Goal: Task Accomplishment & Management: Complete application form

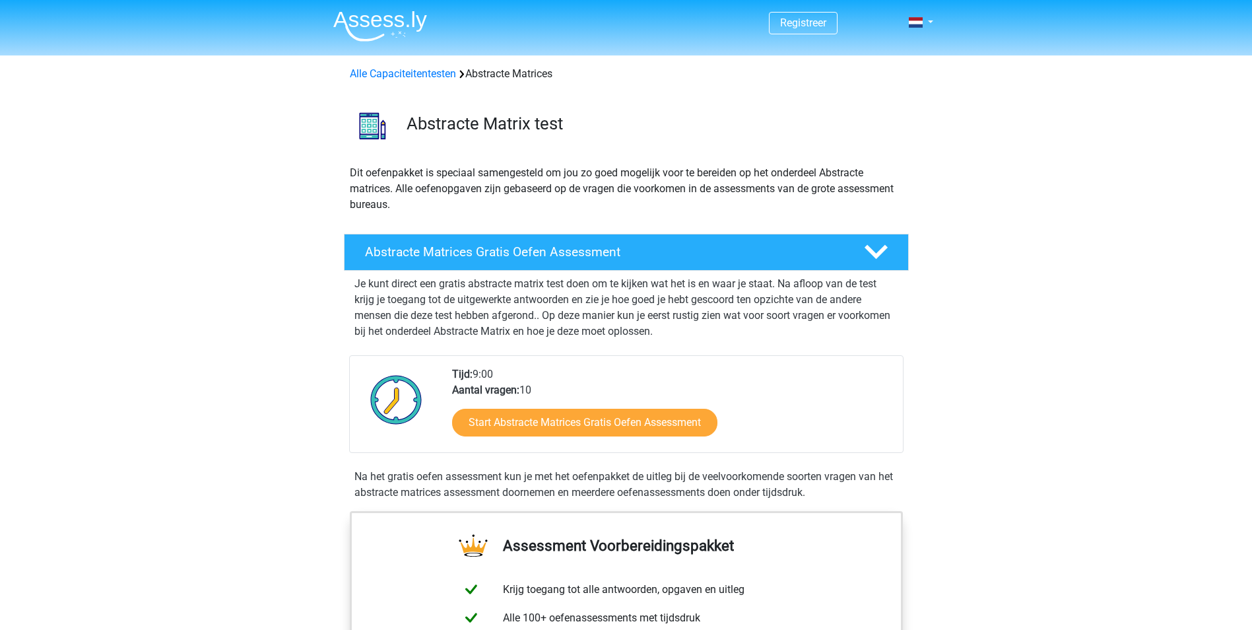
scroll to position [264, 0]
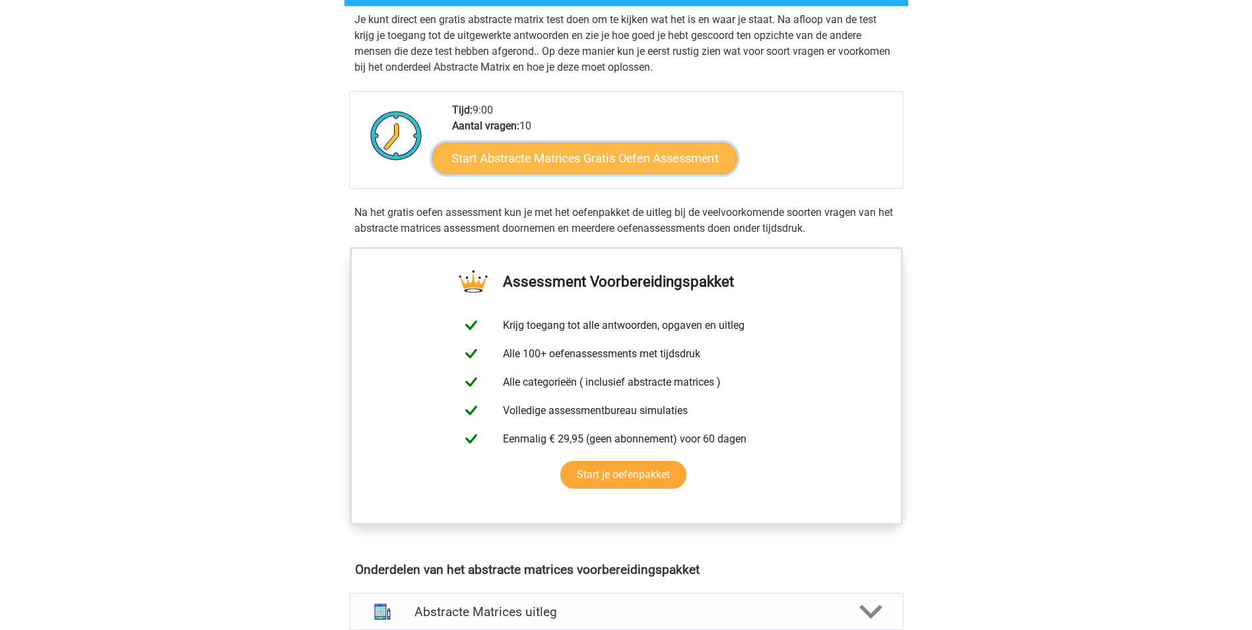
click at [558, 158] on link "Start Abstracte Matrices Gratis Oefen Assessment" at bounding box center [584, 158] width 305 height 32
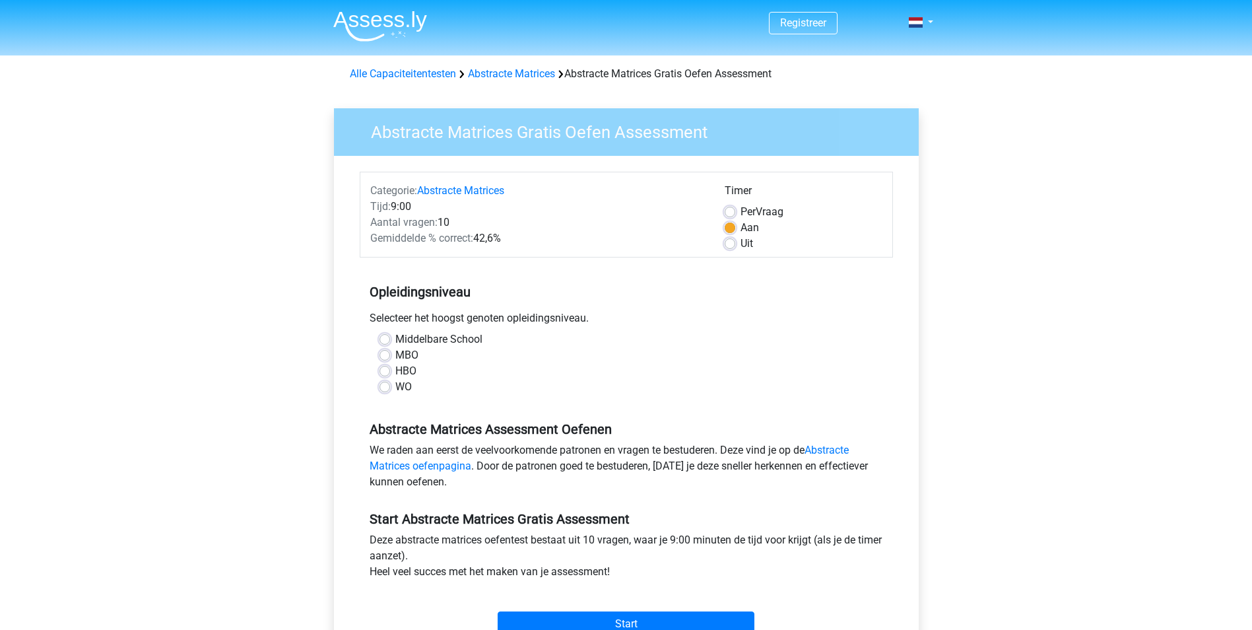
scroll to position [66, 0]
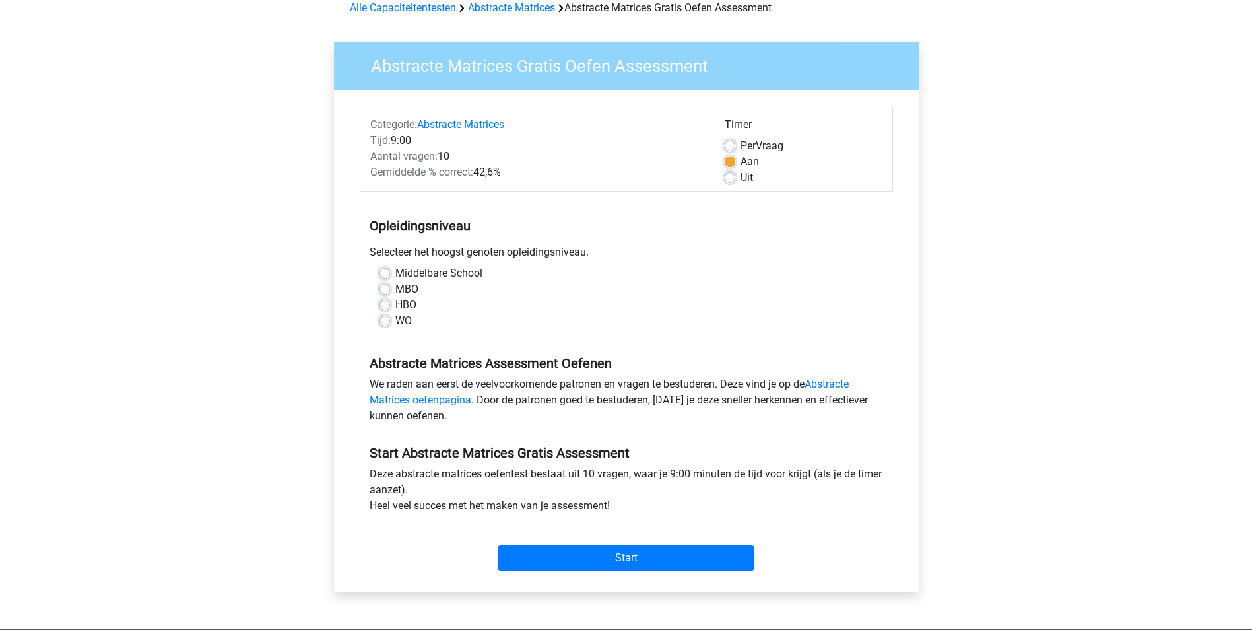
click at [395, 325] on label "WO" at bounding box center [403, 321] width 17 height 16
click at [387, 325] on input "WO" at bounding box center [385, 319] width 11 height 13
radio input "true"
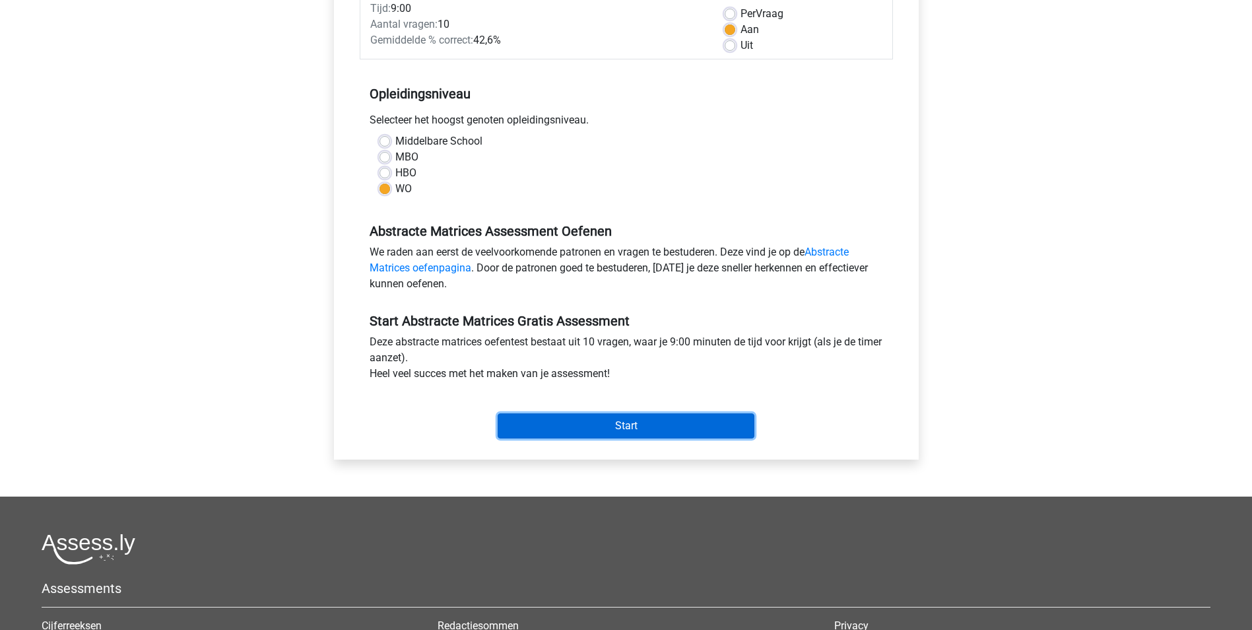
click at [611, 429] on input "Start" at bounding box center [626, 425] width 257 height 25
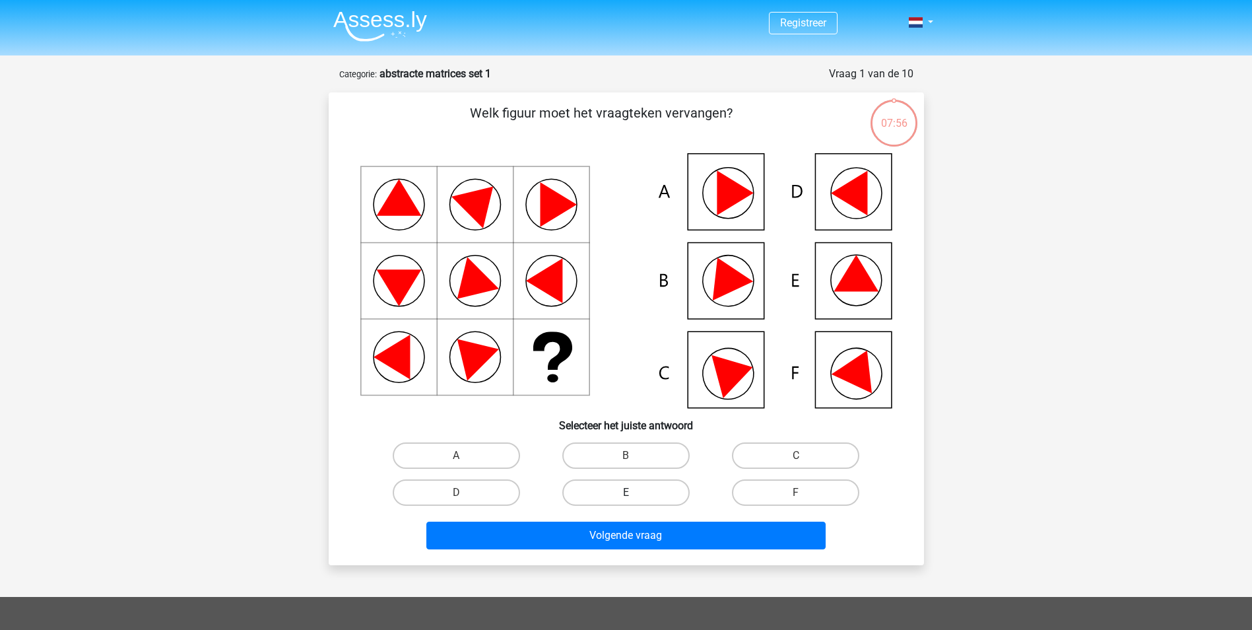
click at [605, 504] on label "E" at bounding box center [625, 492] width 127 height 26
click at [626, 501] on input "E" at bounding box center [630, 496] width 9 height 9
radio input "true"
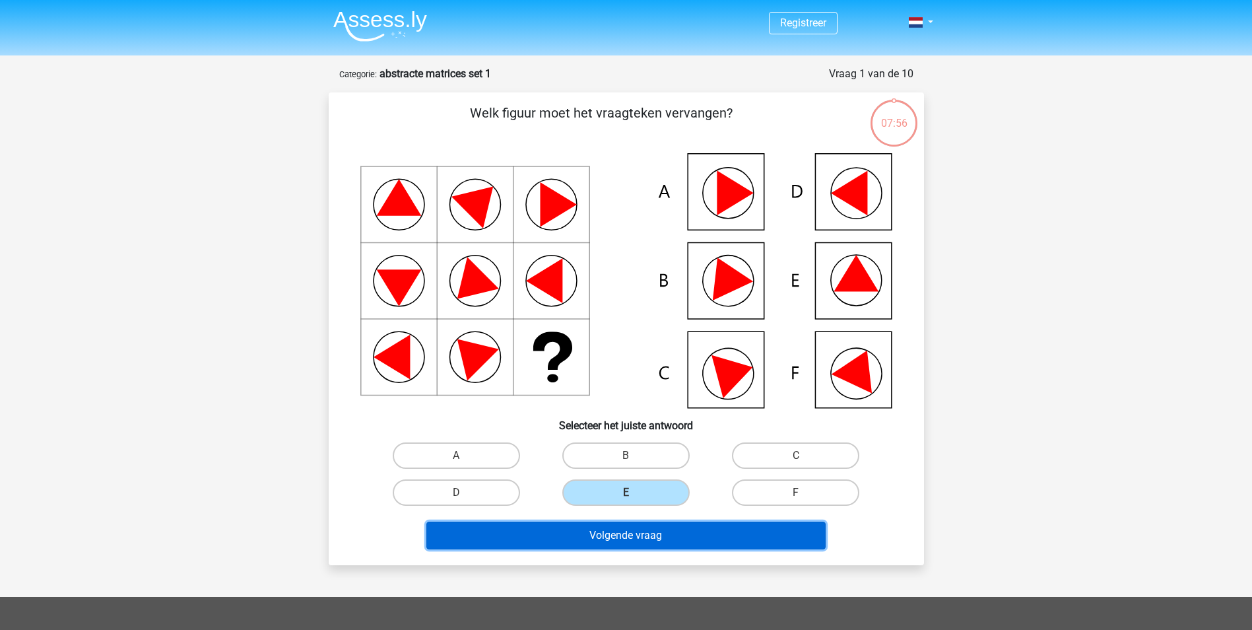
click at [609, 525] on button "Volgende vraag" at bounding box center [625, 535] width 399 height 28
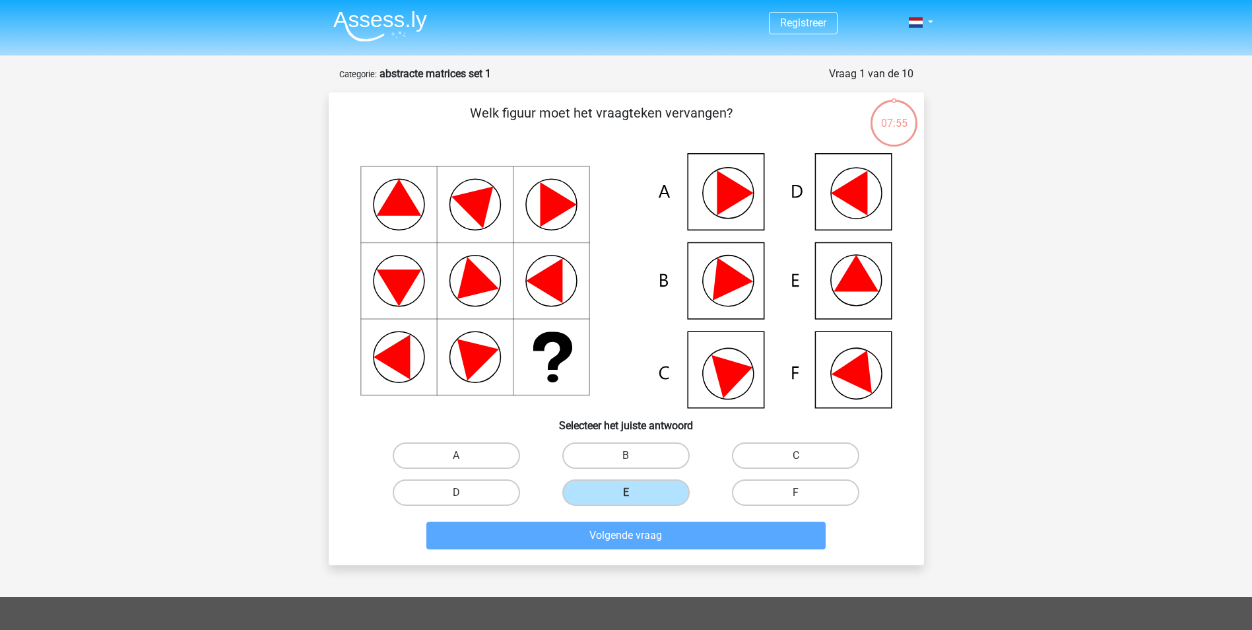
scroll to position [66, 0]
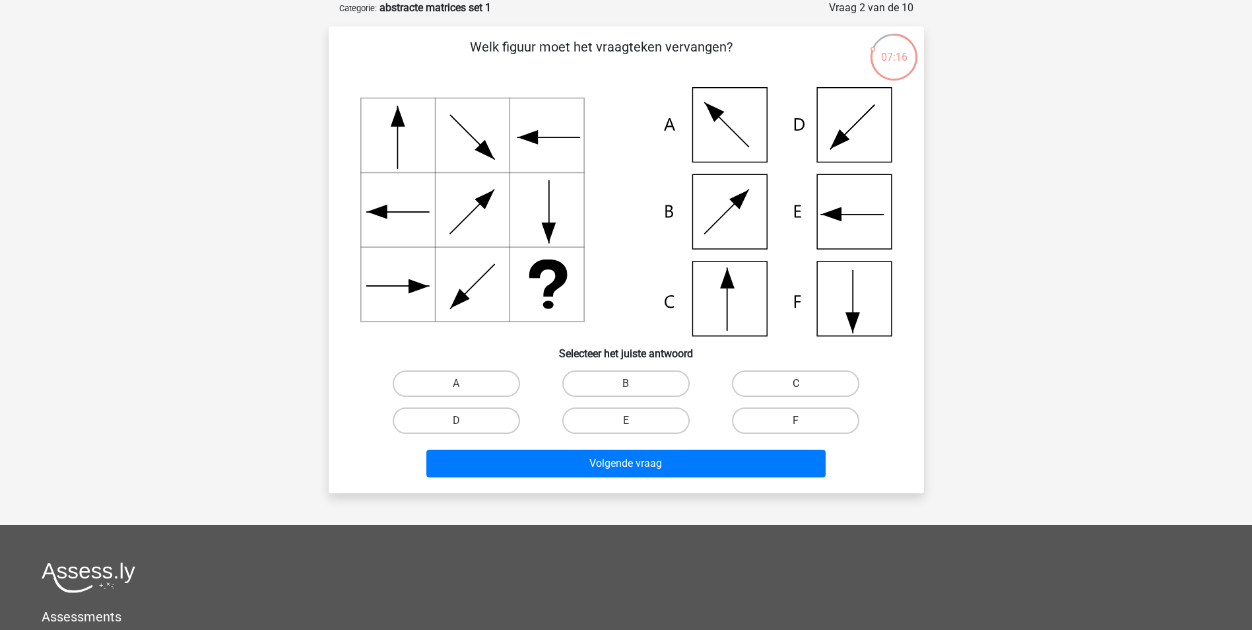
click at [813, 376] on label "C" at bounding box center [795, 383] width 127 height 26
click at [805, 384] on input "C" at bounding box center [800, 388] width 9 height 9
radio input "true"
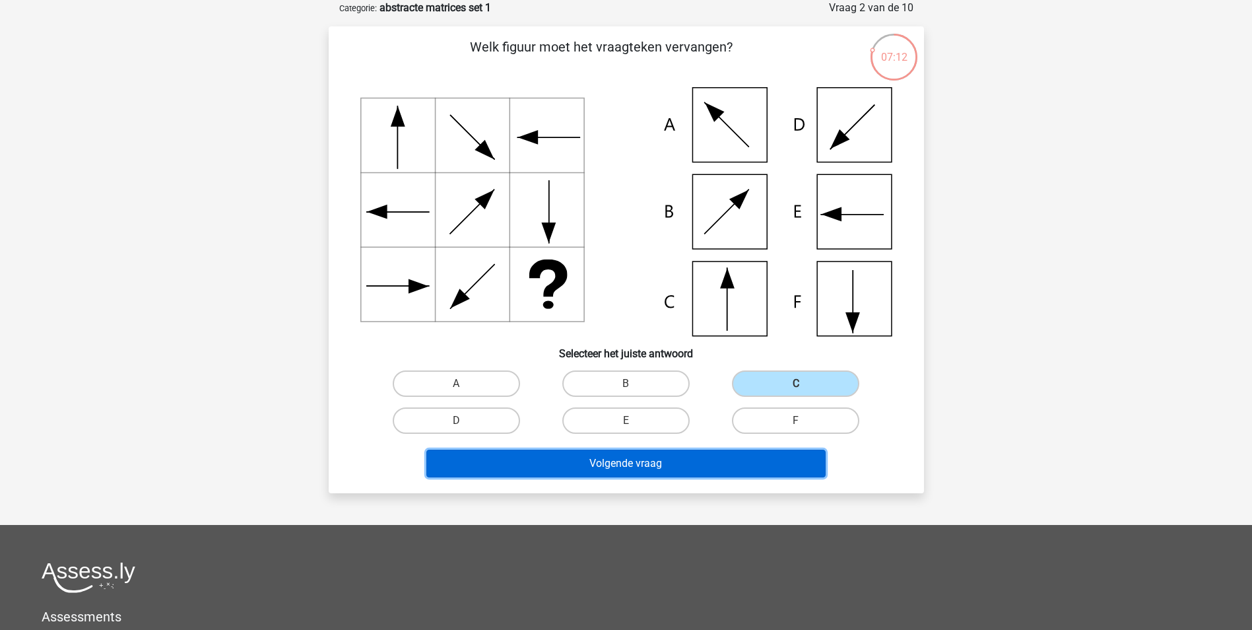
click at [574, 463] on button "Volgende vraag" at bounding box center [625, 464] width 399 height 28
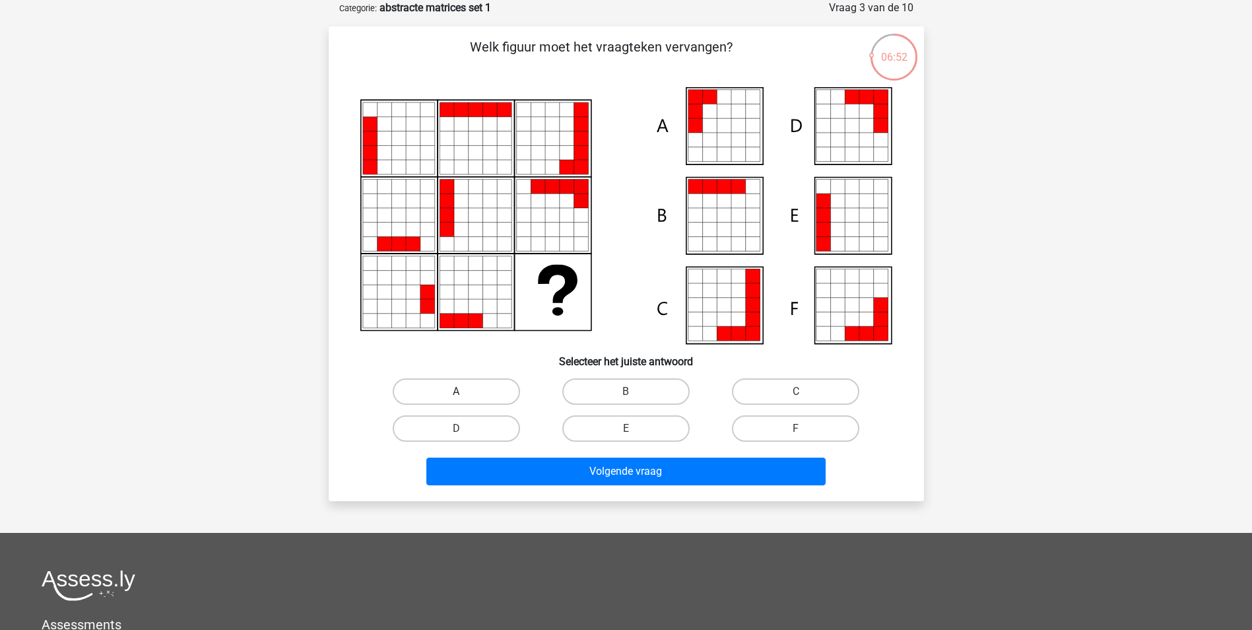
click at [498, 399] on label "A" at bounding box center [456, 391] width 127 height 26
click at [465, 399] on input "A" at bounding box center [460, 395] width 9 height 9
radio input "true"
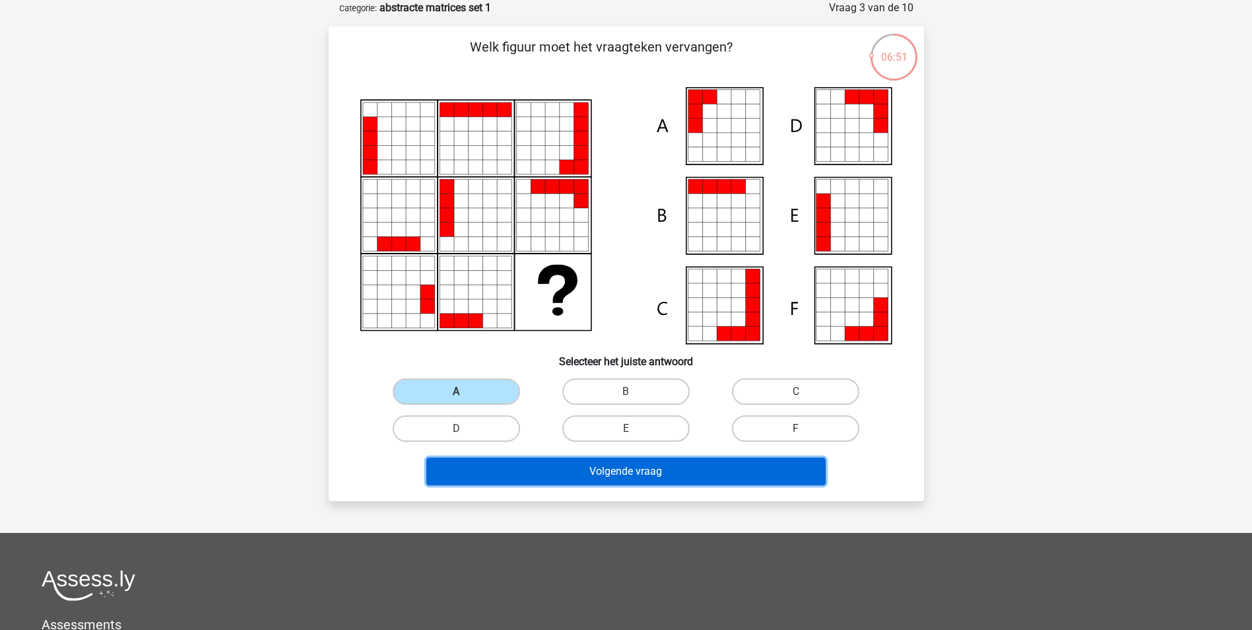
click at [640, 478] on button "Volgende vraag" at bounding box center [625, 471] width 399 height 28
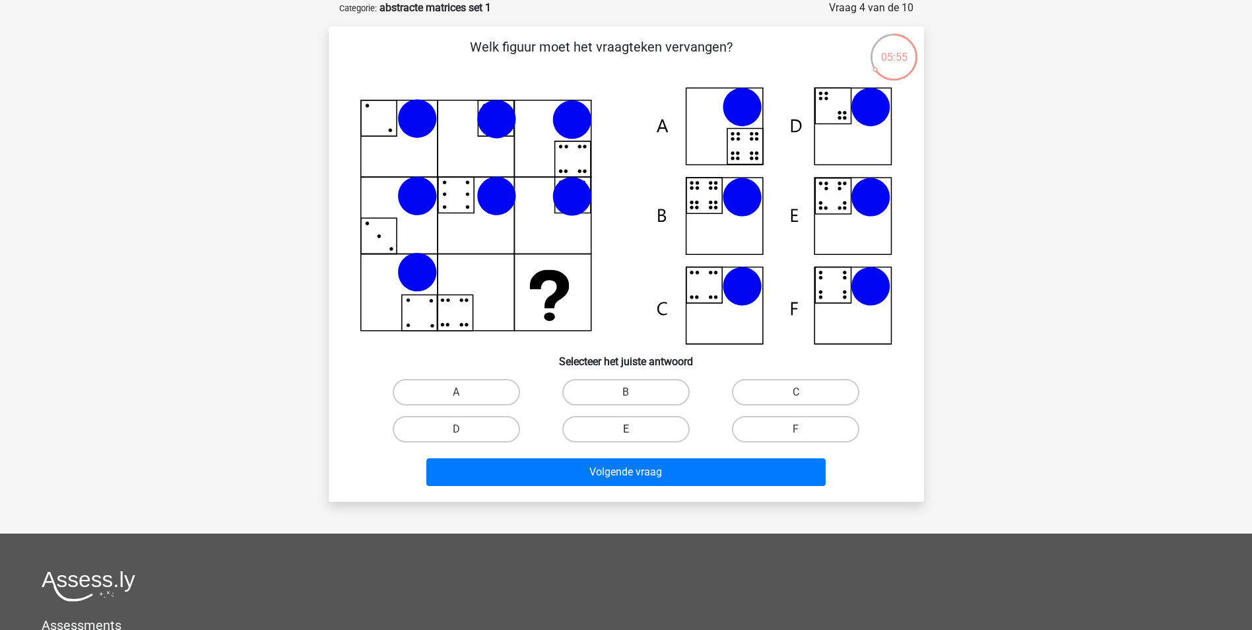
click at [642, 431] on label "E" at bounding box center [625, 429] width 127 height 26
click at [634, 431] on input "E" at bounding box center [630, 433] width 9 height 9
radio input "true"
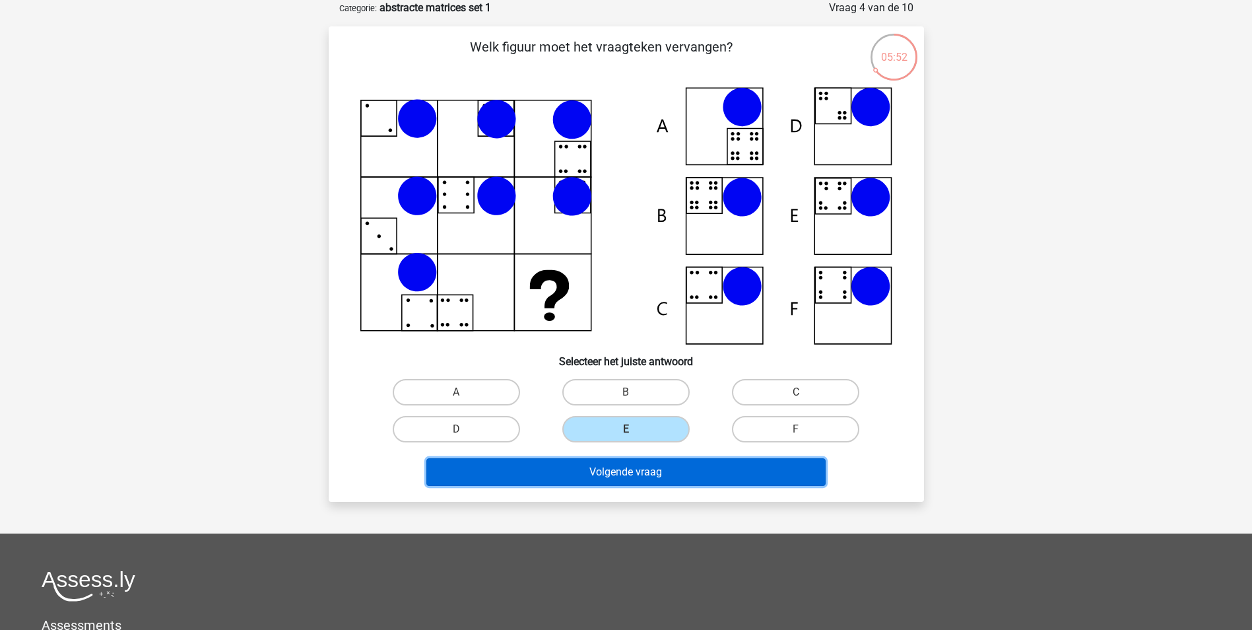
click at [640, 478] on button "Volgende vraag" at bounding box center [625, 472] width 399 height 28
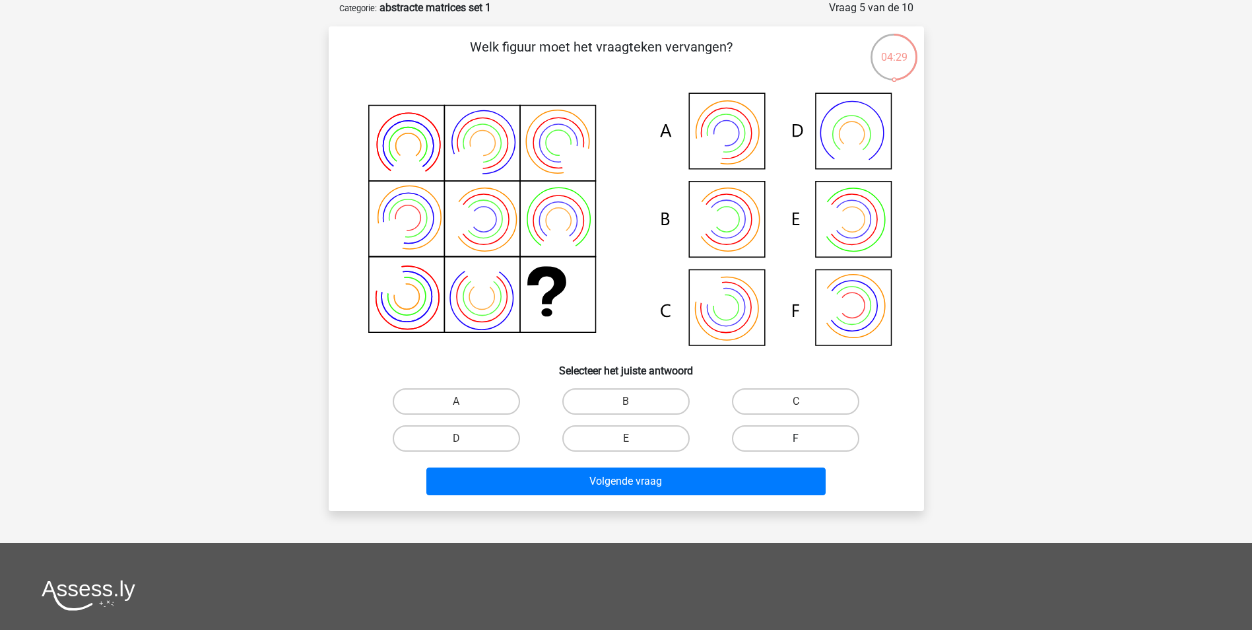
click at [823, 442] on label "F" at bounding box center [795, 438] width 127 height 26
click at [805, 442] on input "F" at bounding box center [800, 442] width 9 height 9
radio input "true"
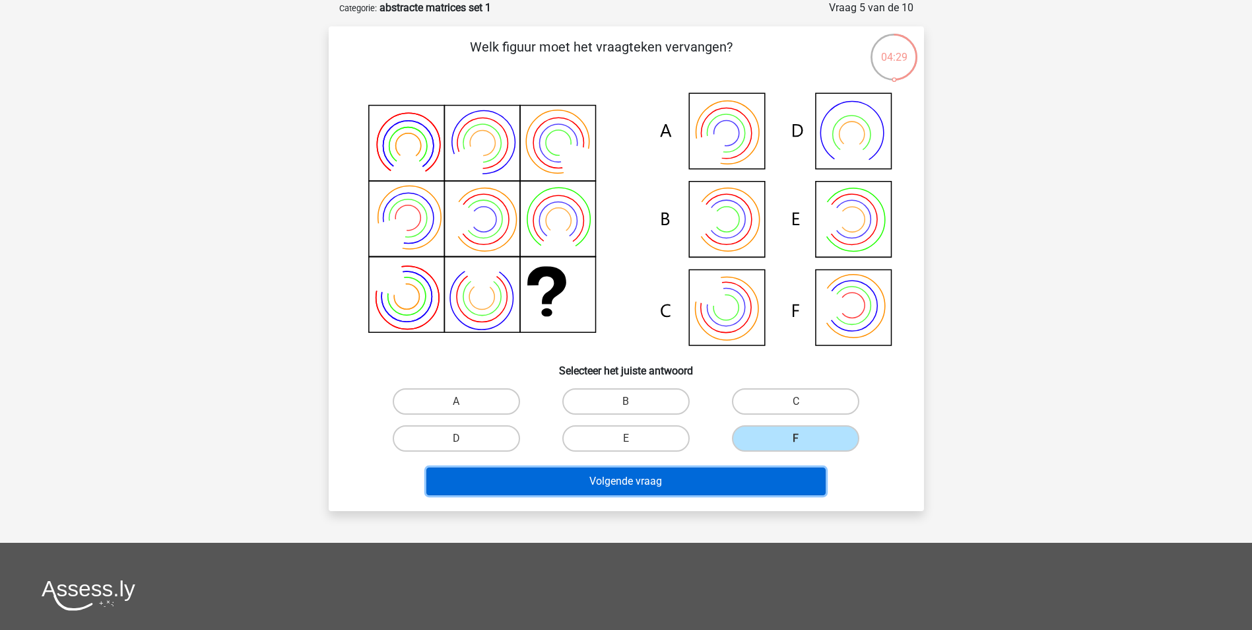
click at [685, 470] on button "Volgende vraag" at bounding box center [625, 481] width 399 height 28
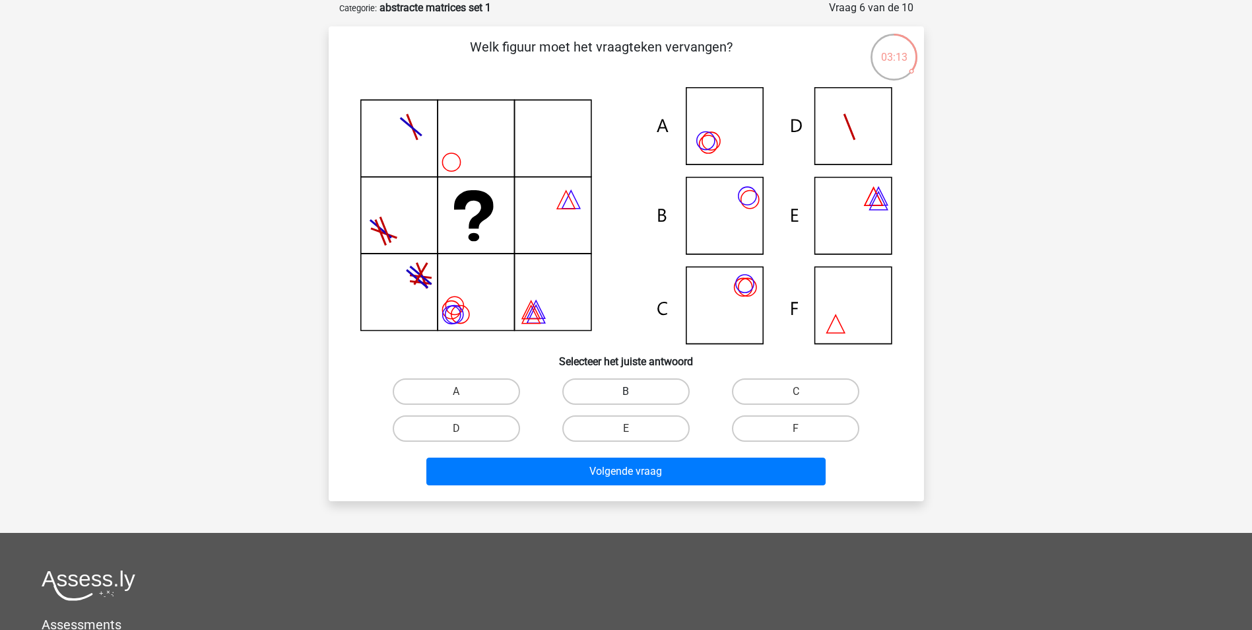
click at [592, 388] on label "B" at bounding box center [625, 391] width 127 height 26
click at [626, 391] on input "B" at bounding box center [630, 395] width 9 height 9
radio input "true"
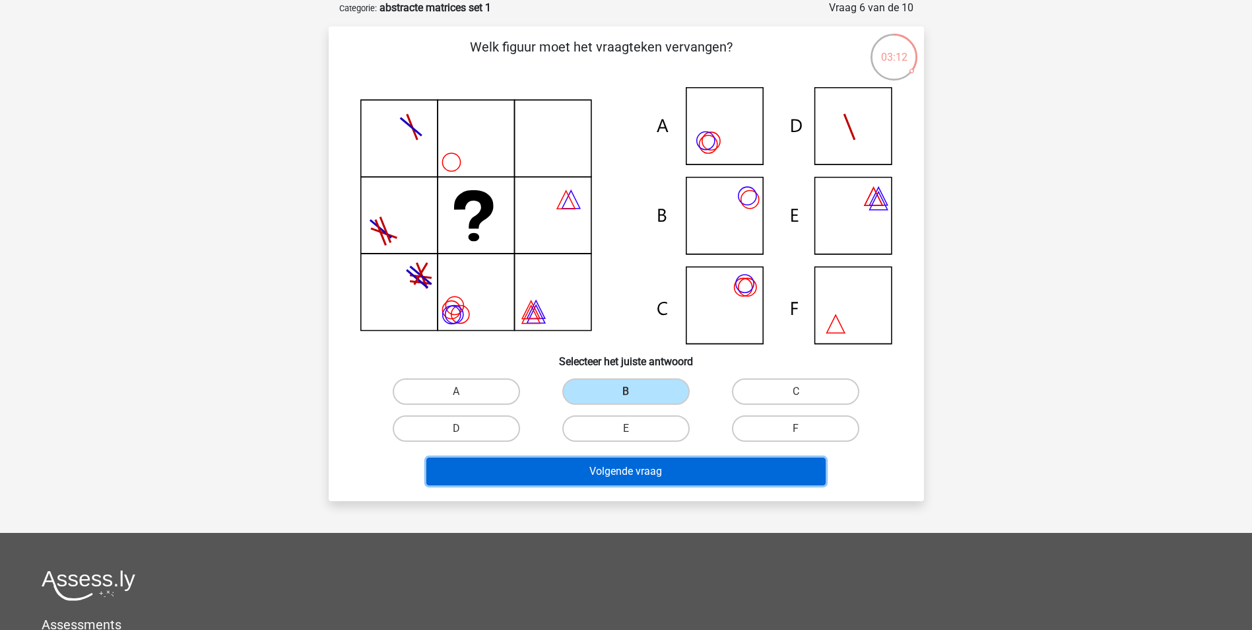
click at [582, 462] on button "Volgende vraag" at bounding box center [625, 471] width 399 height 28
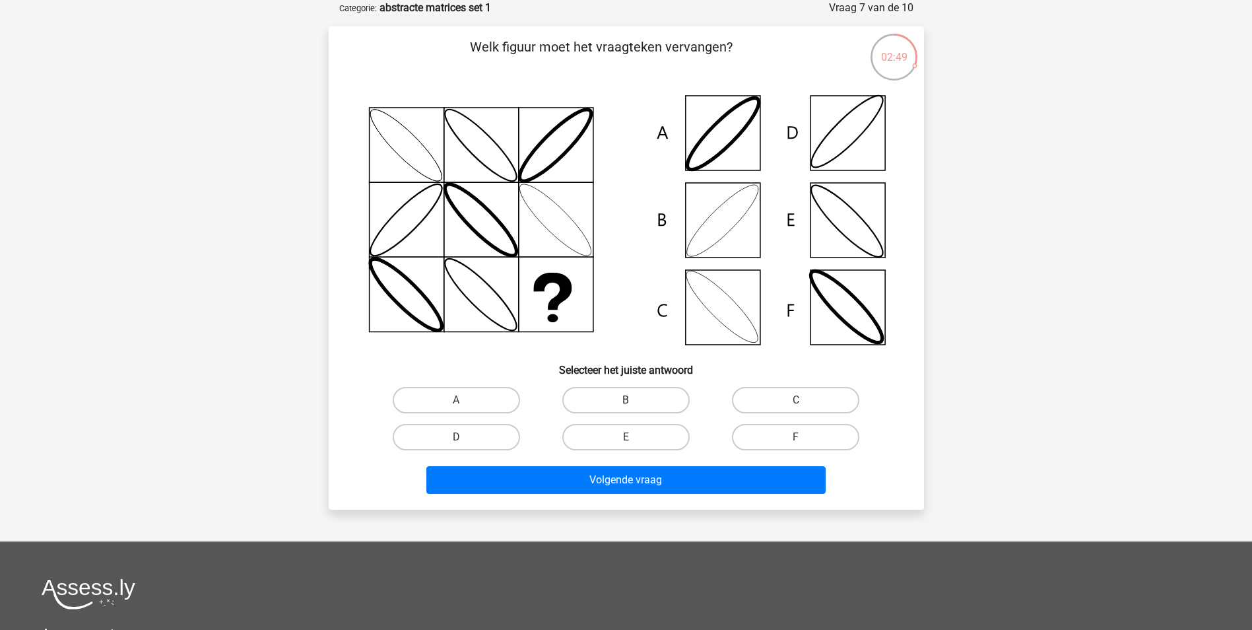
click at [614, 400] on label "B" at bounding box center [625, 400] width 127 height 26
click at [626, 400] on input "B" at bounding box center [630, 404] width 9 height 9
radio input "true"
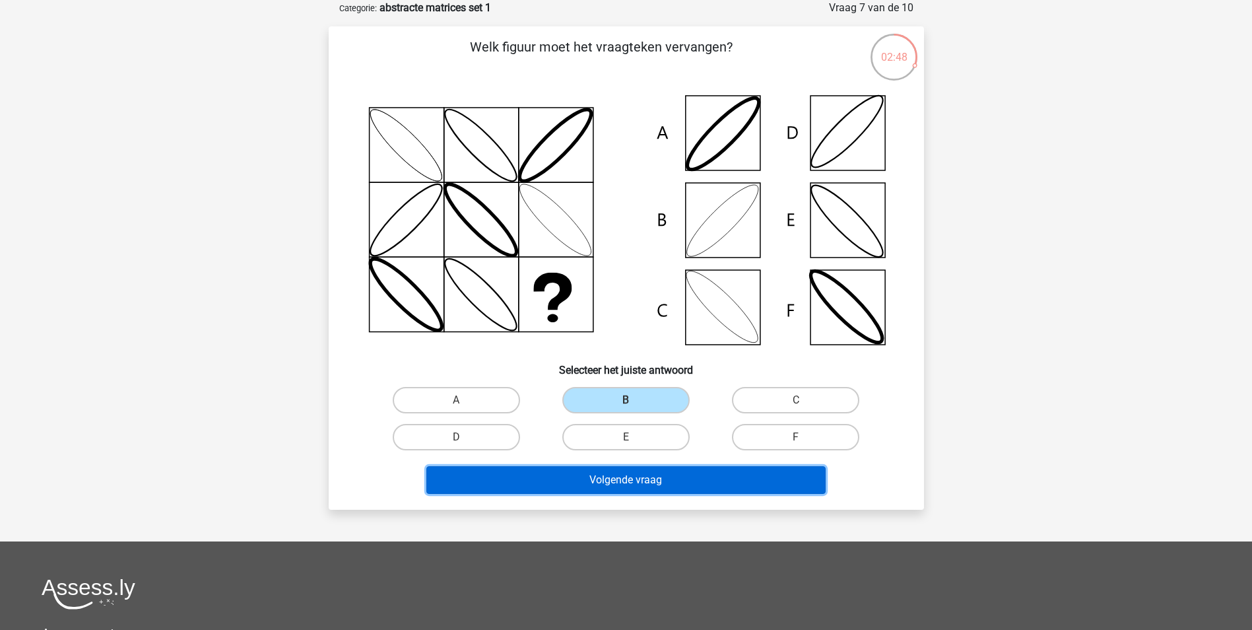
click at [608, 477] on button "Volgende vraag" at bounding box center [625, 480] width 399 height 28
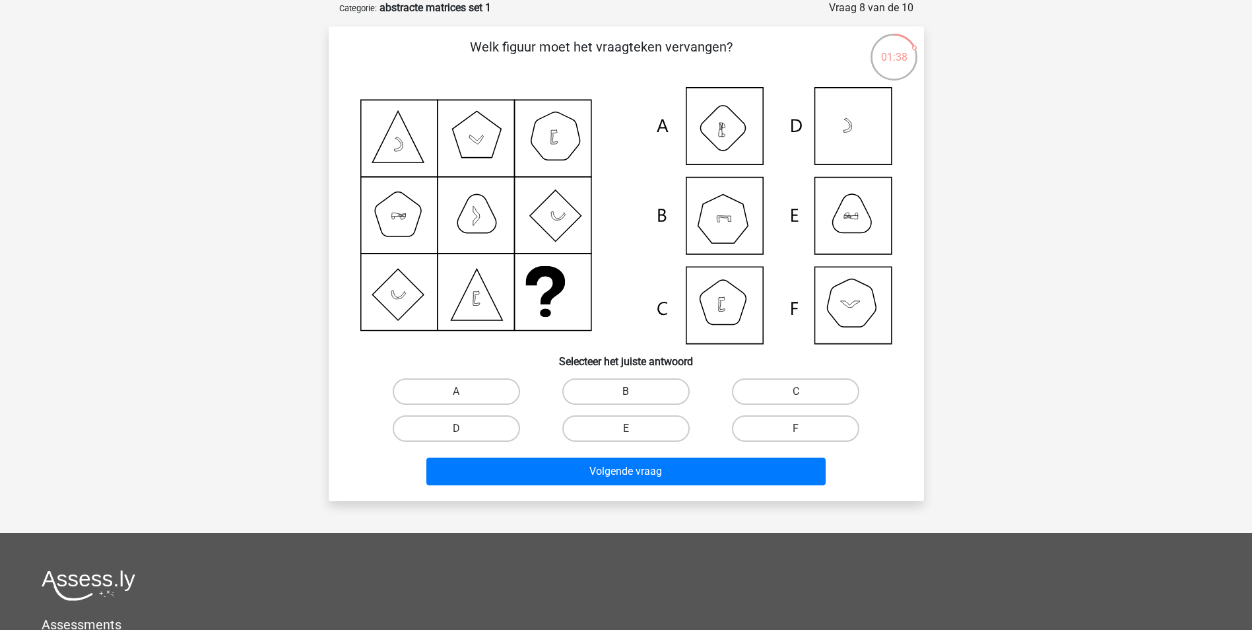
click at [607, 390] on label "B" at bounding box center [625, 391] width 127 height 26
click at [626, 391] on input "B" at bounding box center [630, 395] width 9 height 9
radio input "true"
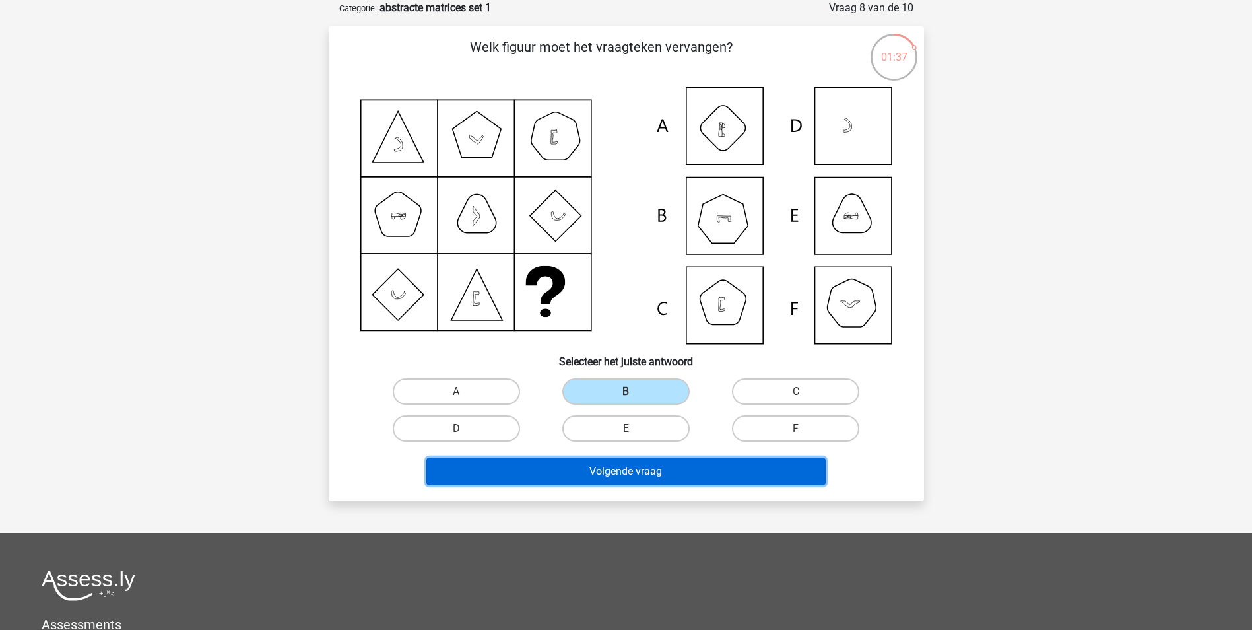
click at [607, 473] on button "Volgende vraag" at bounding box center [625, 471] width 399 height 28
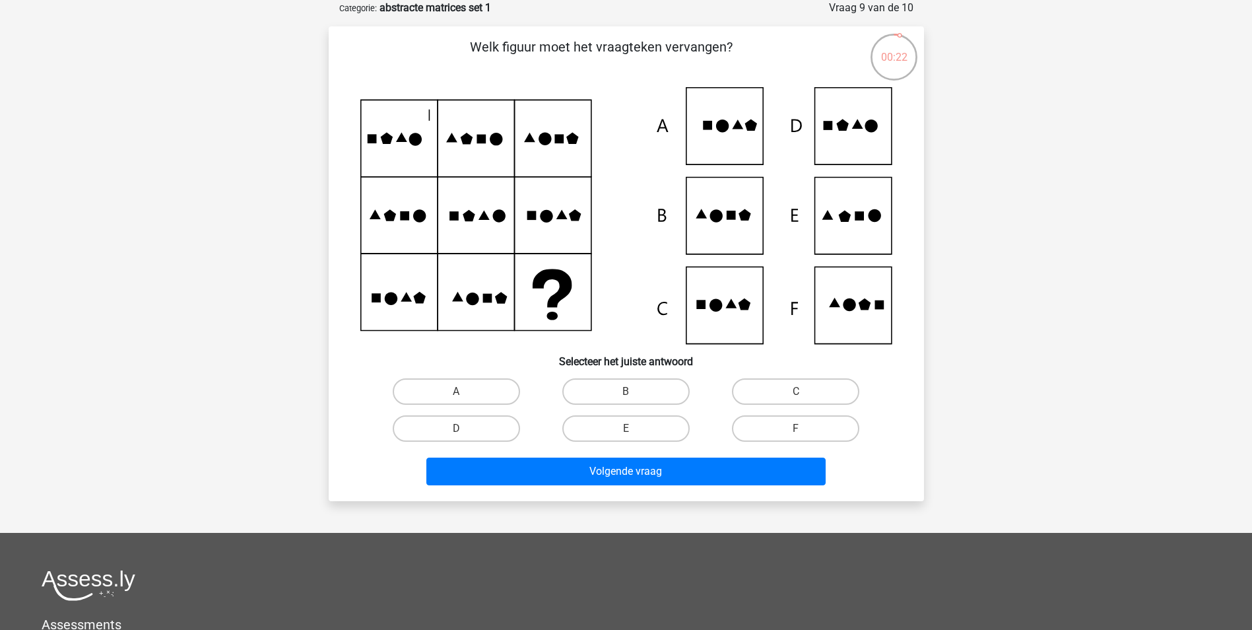
click at [630, 434] on input "E" at bounding box center [630, 432] width 9 height 9
radio input "true"
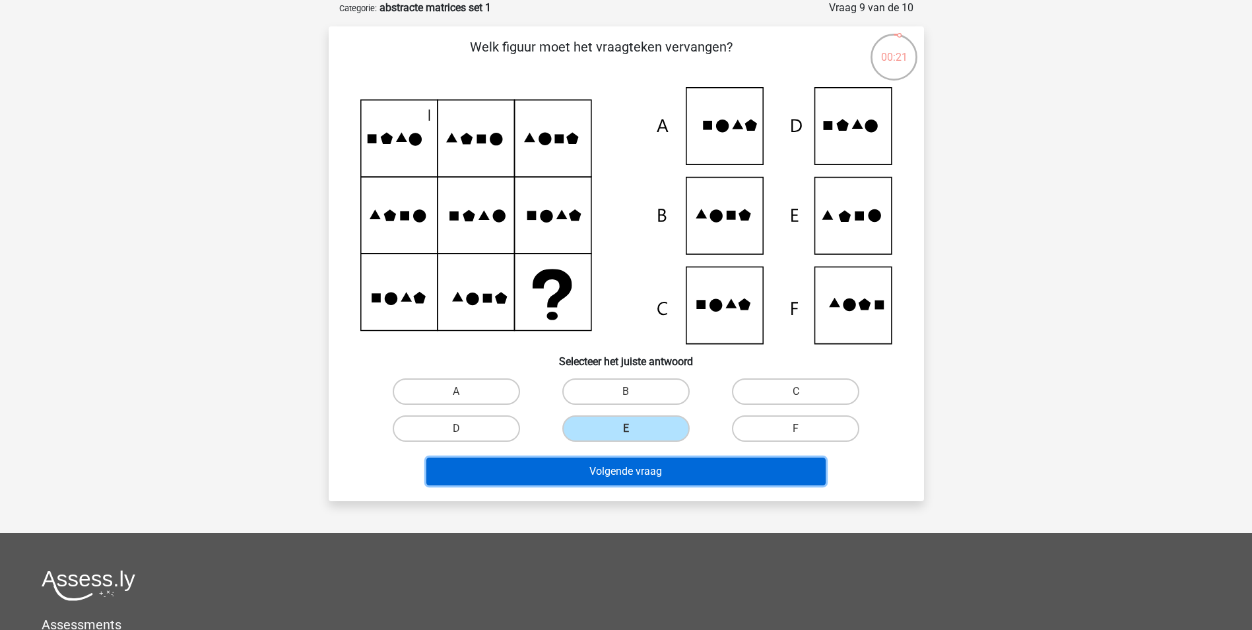
click at [639, 461] on button "Volgende vraag" at bounding box center [625, 471] width 399 height 28
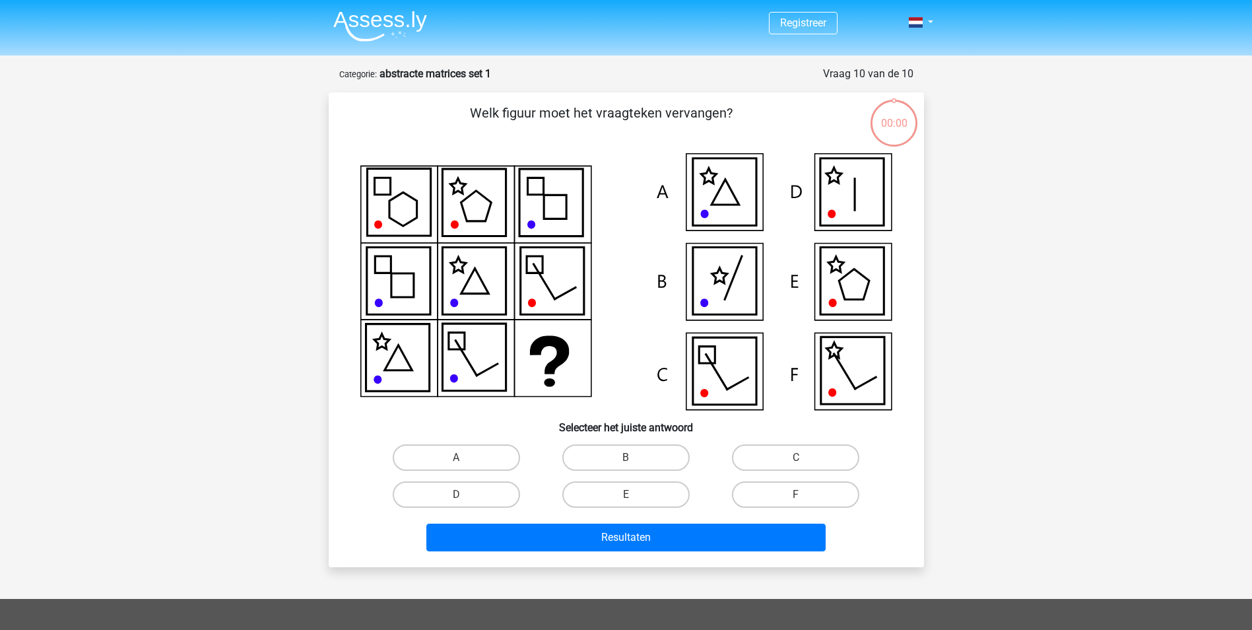
scroll to position [66, 0]
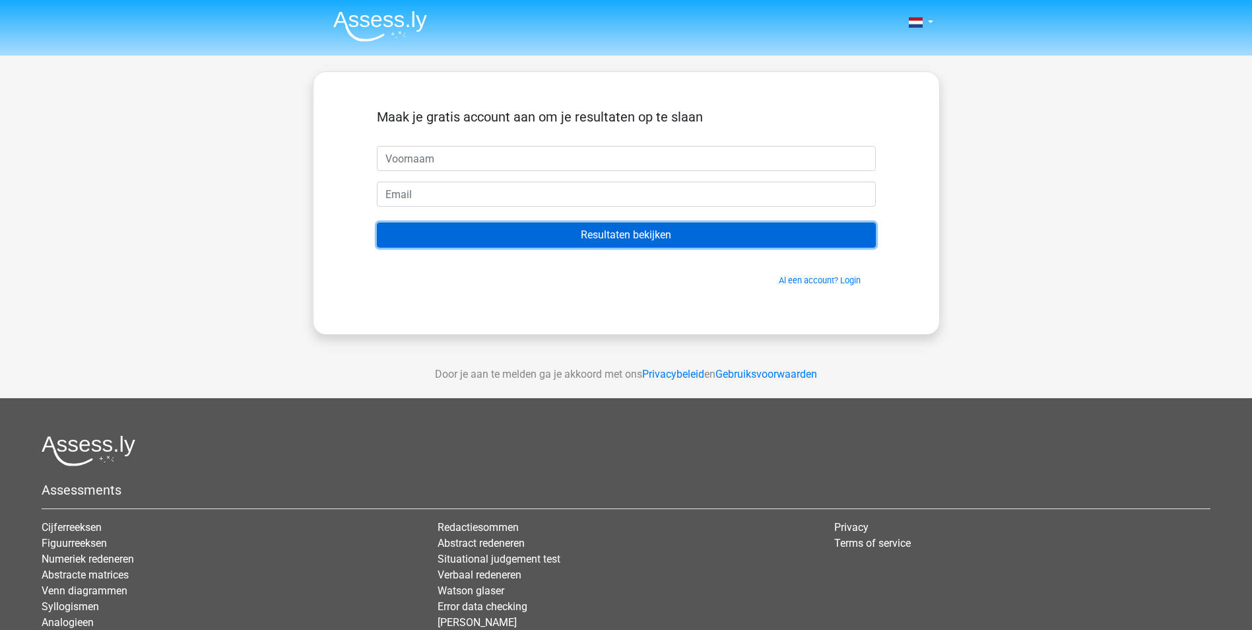
click at [640, 234] on input "Resultaten bekijken" at bounding box center [626, 234] width 499 height 25
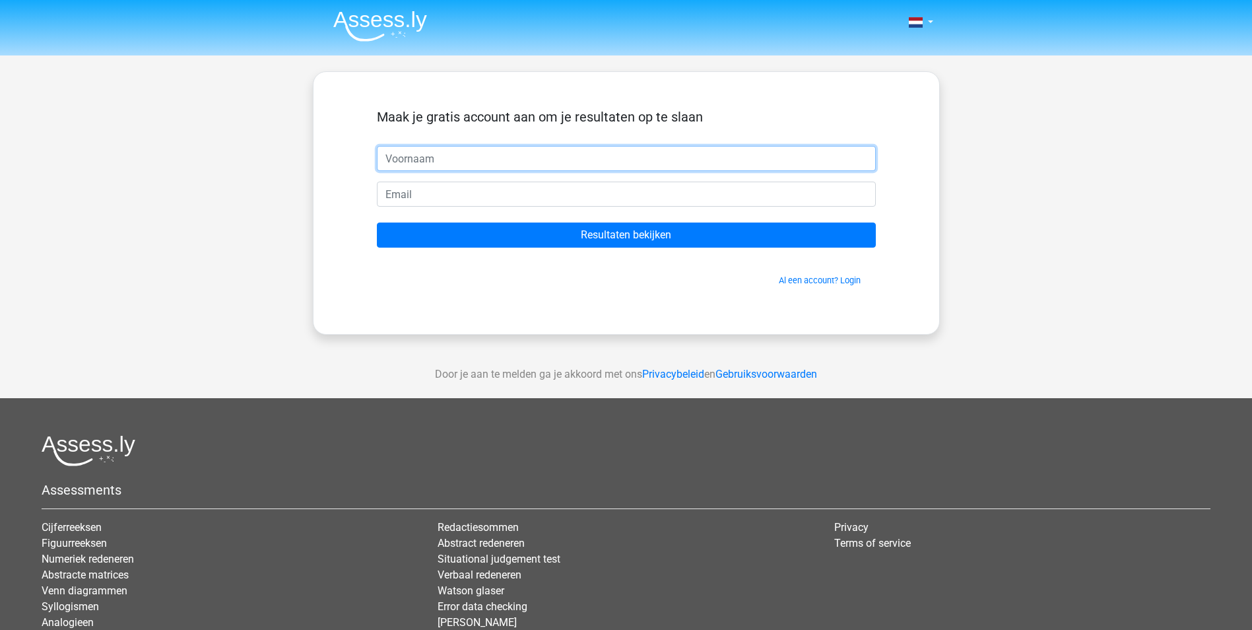
click at [449, 158] on input "text" at bounding box center [626, 158] width 499 height 25
type input "[PERSON_NAME]"
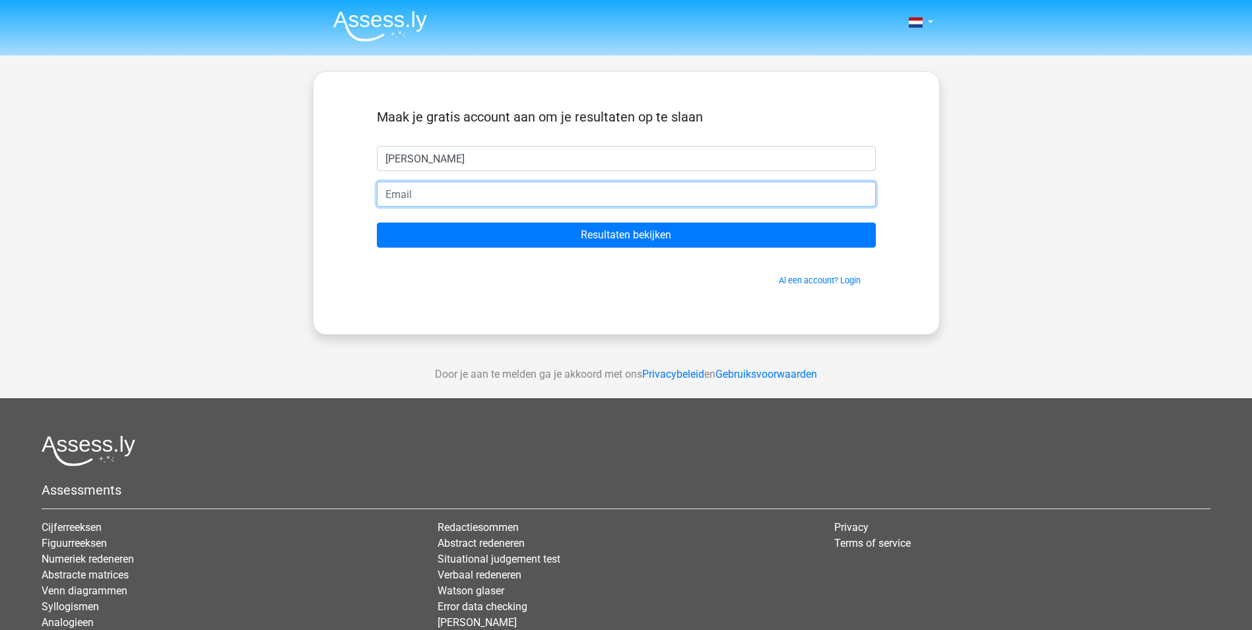
click at [402, 191] on input "email" at bounding box center [626, 194] width 499 height 25
type input "[PERSON_NAME][EMAIL_ADDRESS][DOMAIN_NAME]"
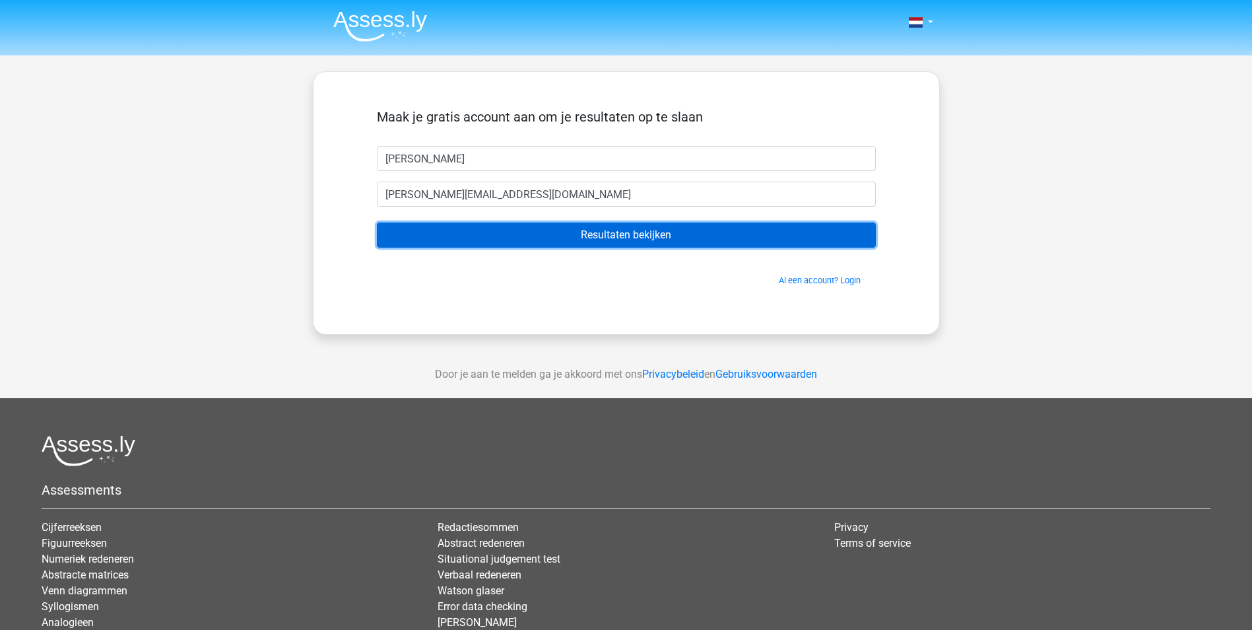
click at [521, 240] on input "Resultaten bekijken" at bounding box center [626, 234] width 499 height 25
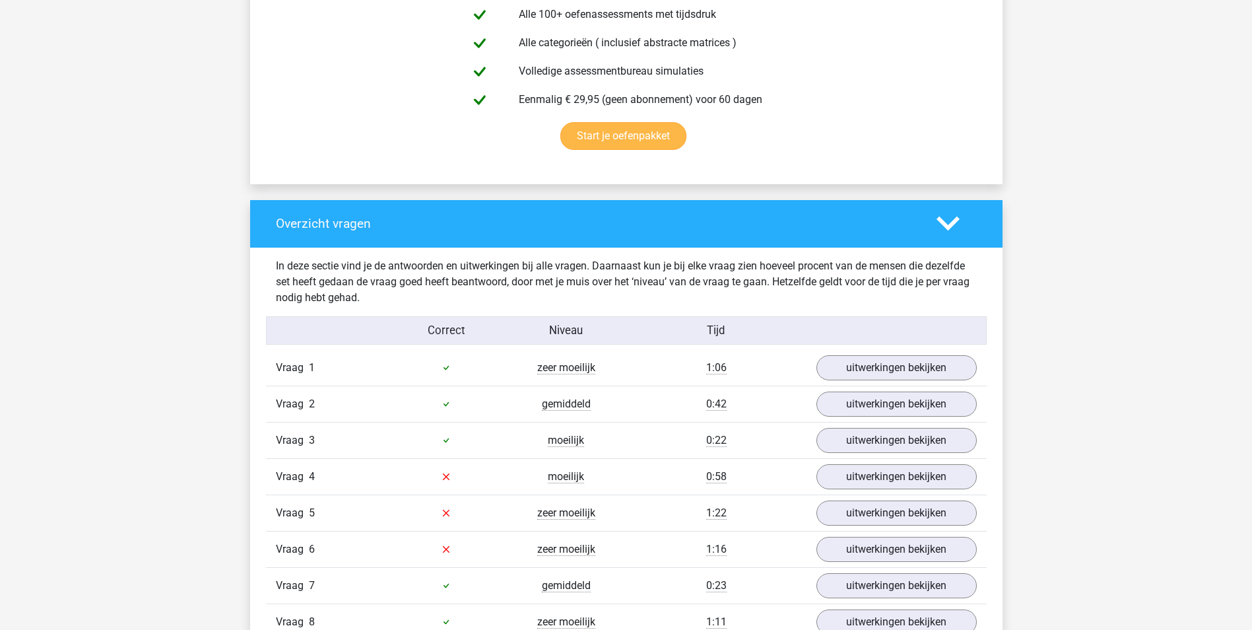
scroll to position [858, 0]
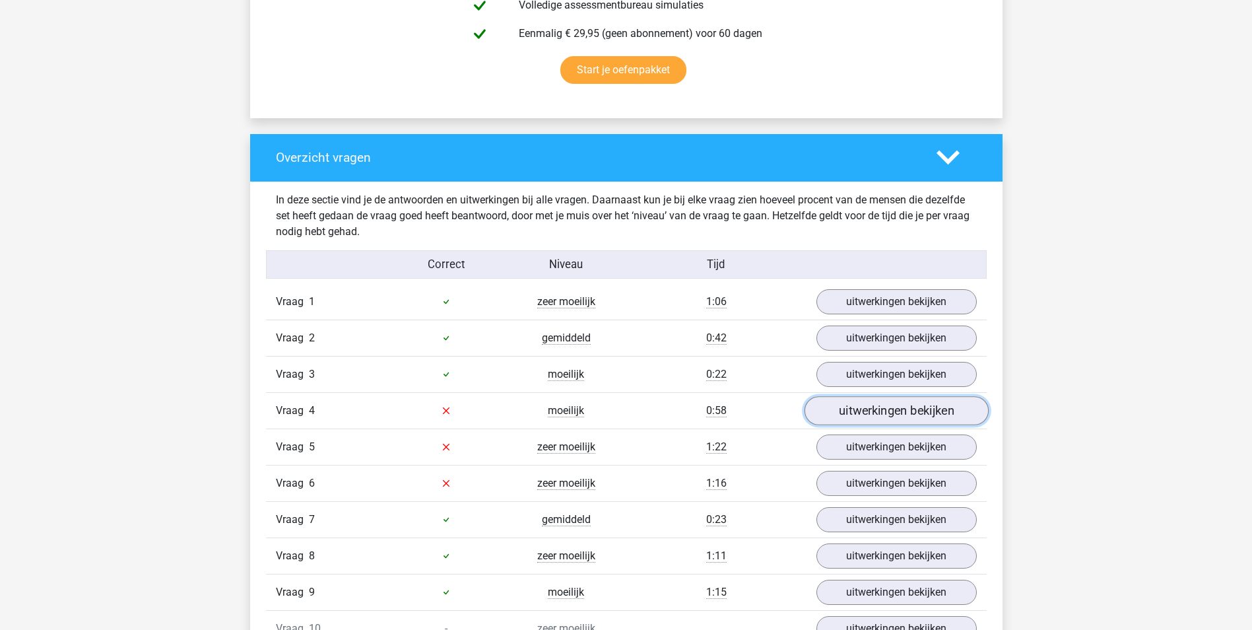
click at [870, 413] on link "uitwerkingen bekijken" at bounding box center [896, 410] width 184 height 29
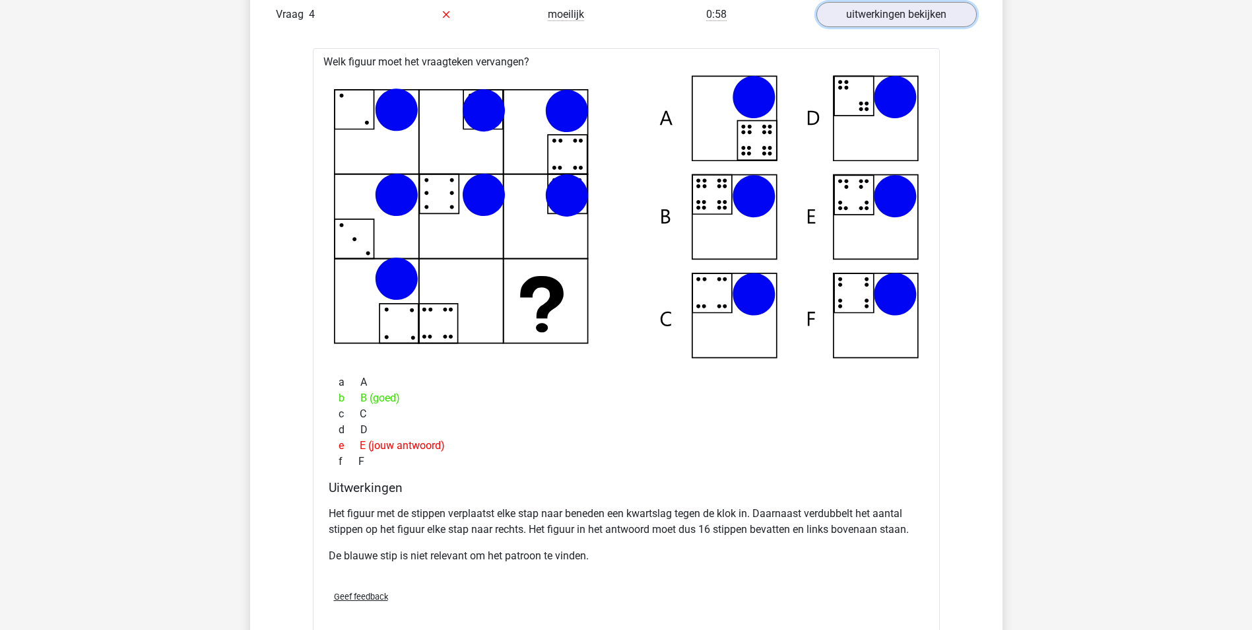
scroll to position [1518, 0]
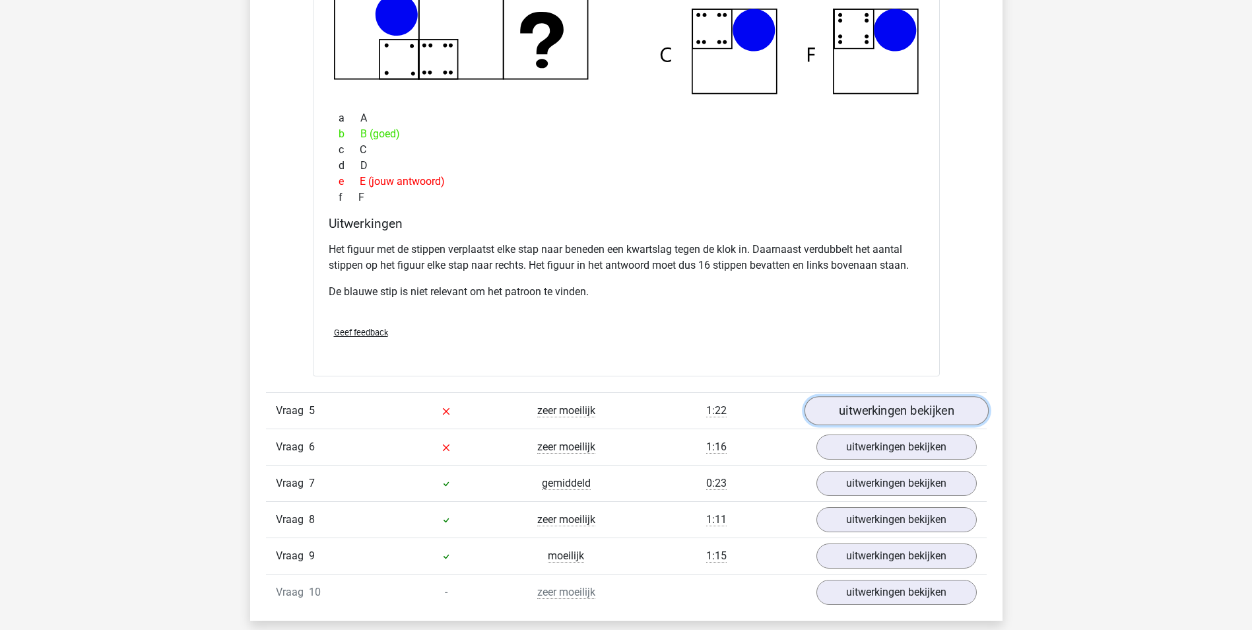
click at [838, 407] on link "uitwerkingen bekijken" at bounding box center [896, 410] width 184 height 29
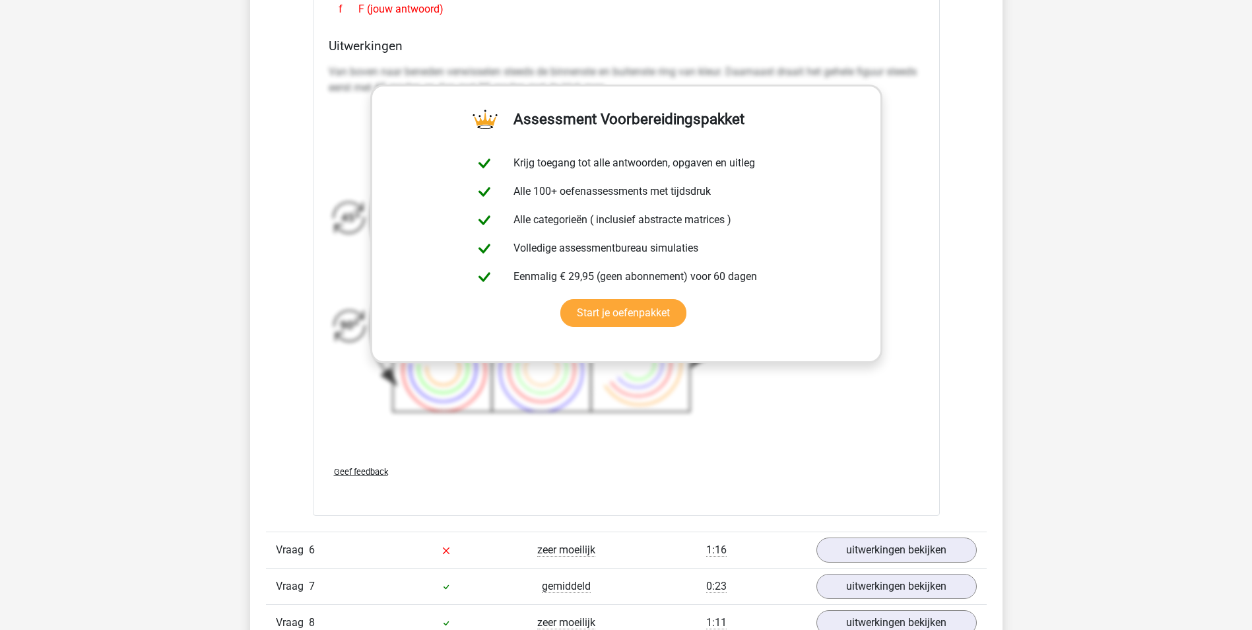
scroll to position [2640, 0]
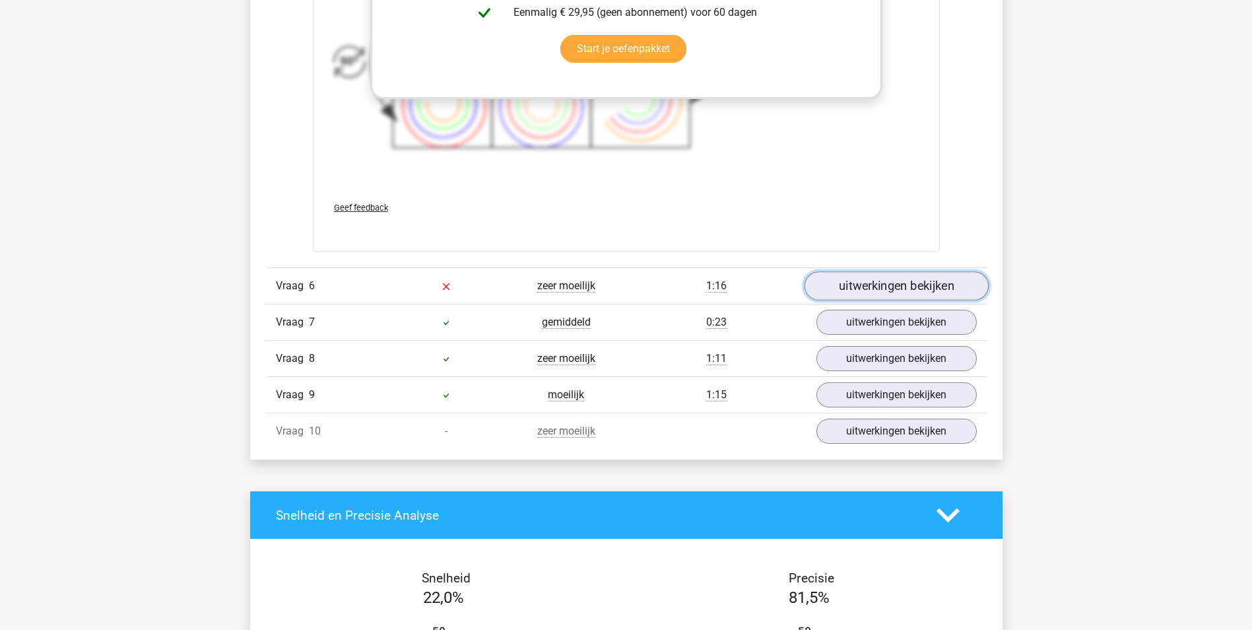
click at [850, 281] on link "uitwerkingen bekijken" at bounding box center [896, 285] width 184 height 29
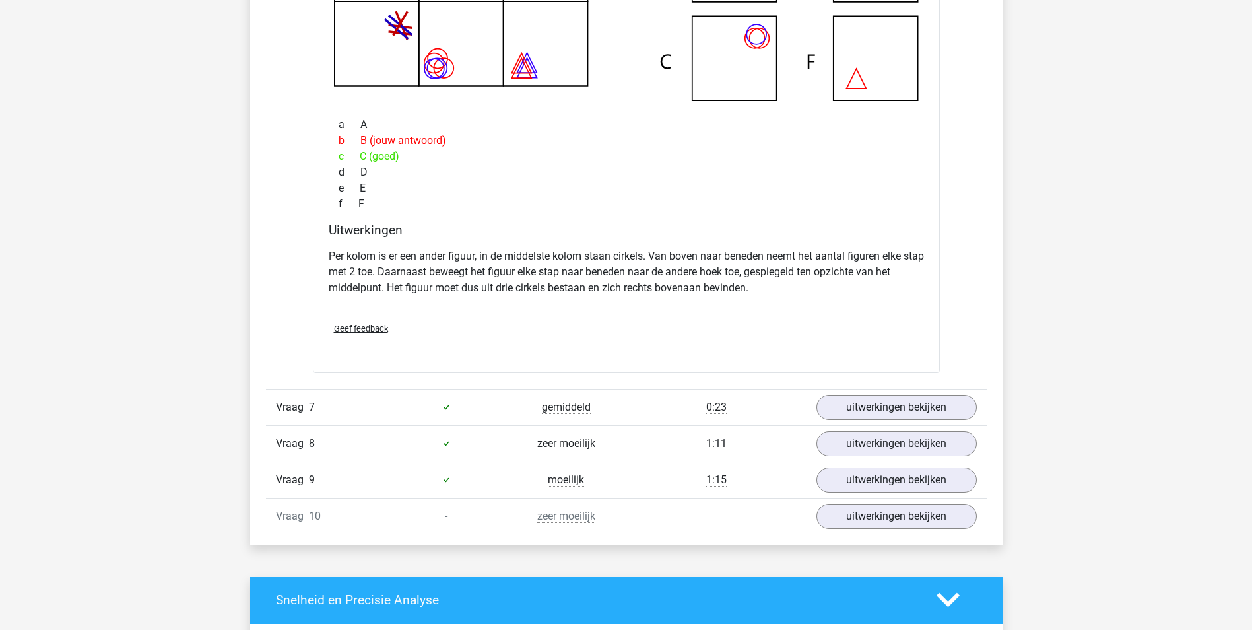
scroll to position [3235, 0]
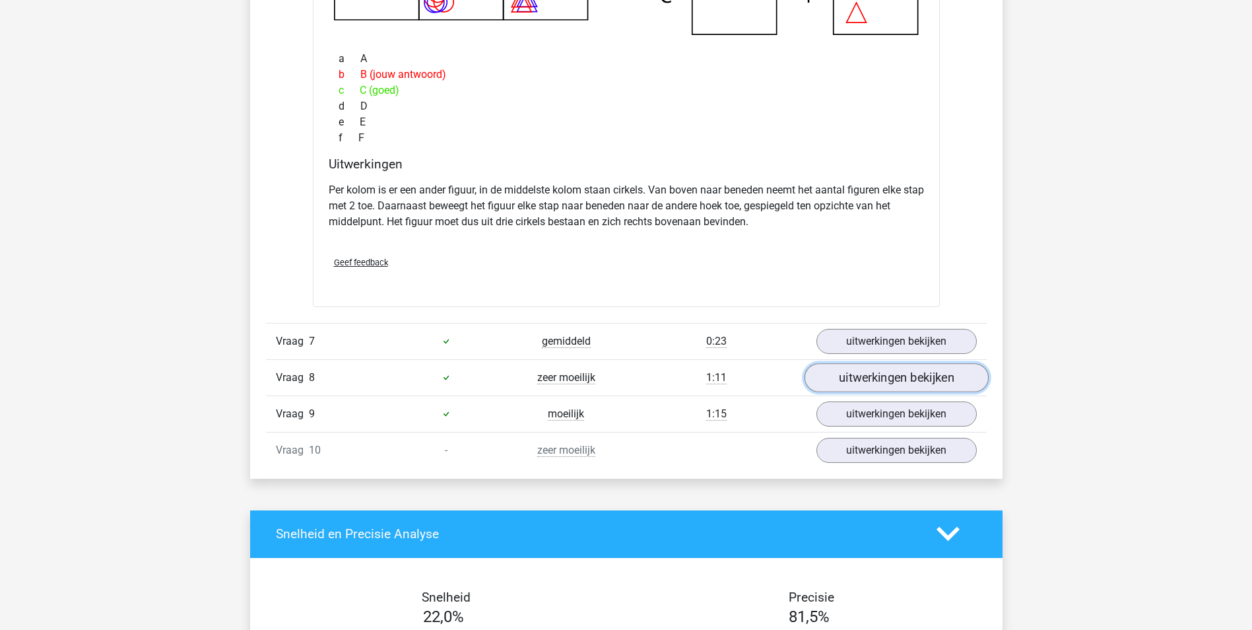
click at [830, 378] on link "uitwerkingen bekijken" at bounding box center [896, 377] width 184 height 29
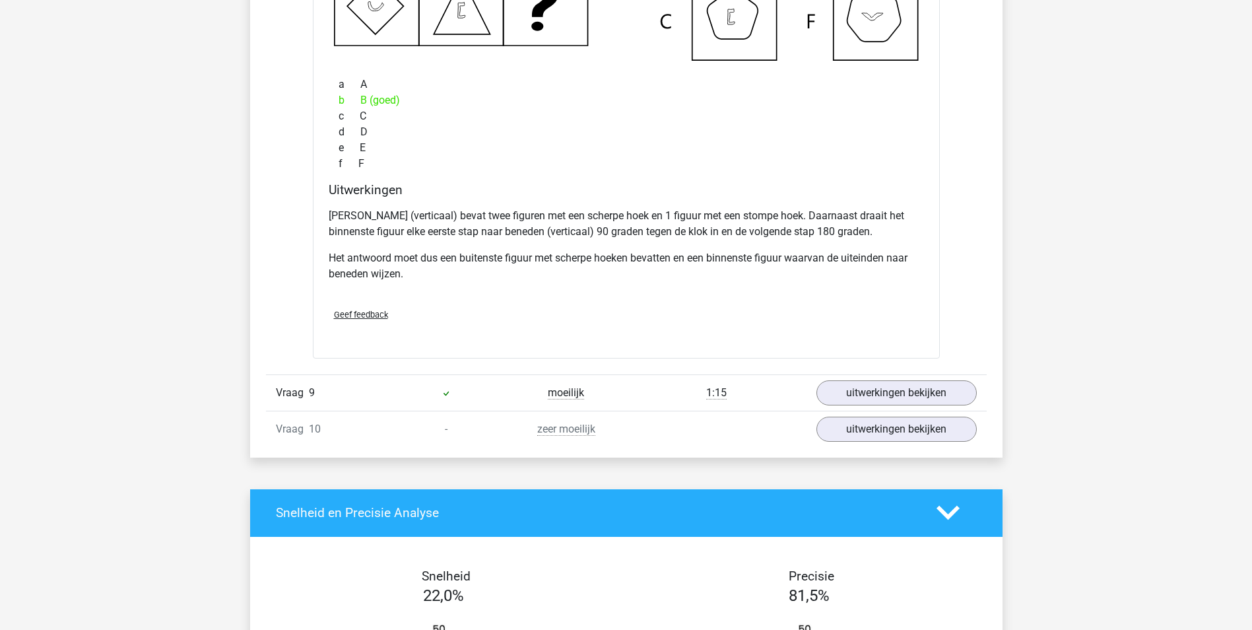
scroll to position [3961, 0]
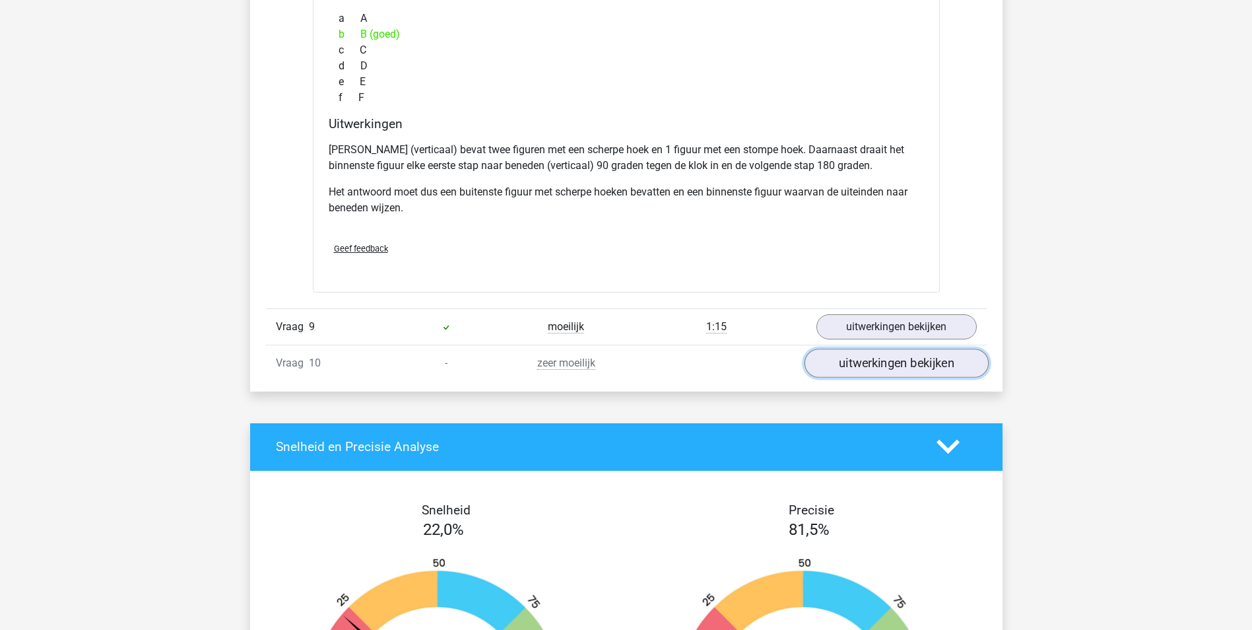
click at [820, 362] on link "uitwerkingen bekijken" at bounding box center [896, 363] width 184 height 29
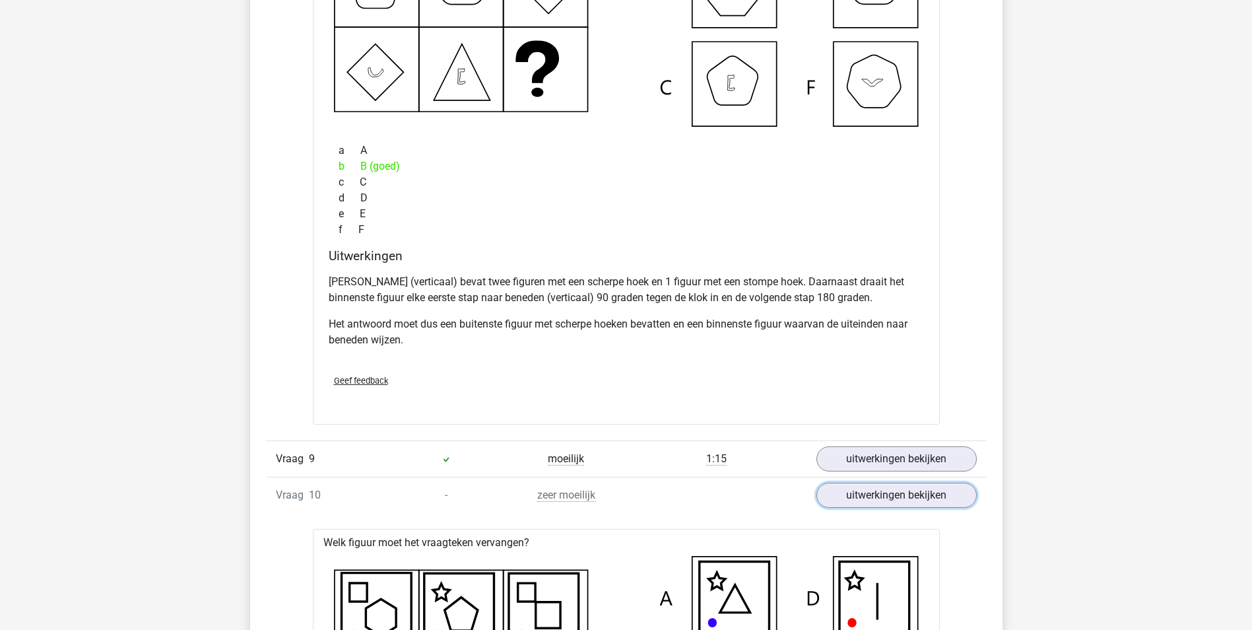
scroll to position [3631, 0]
